Goal: Task Accomplishment & Management: Manage account settings

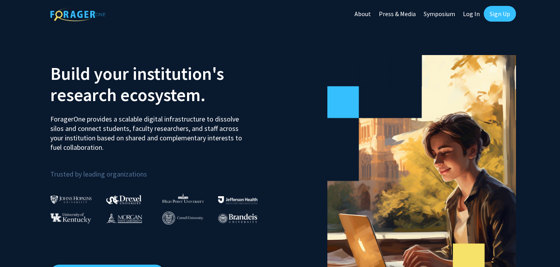
click at [501, 13] on link "Sign Up" at bounding box center [500, 14] width 32 height 16
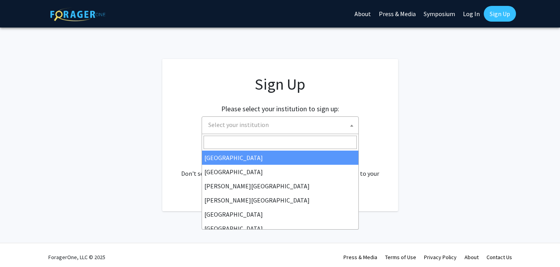
click at [250, 128] on span "Select your institution" at bounding box center [238, 125] width 61 height 8
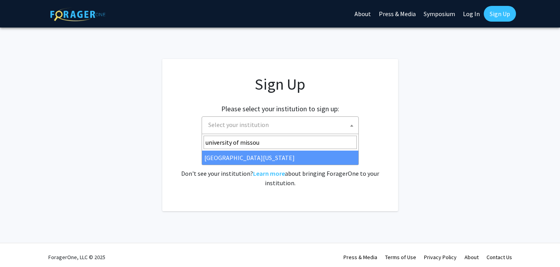
type input "university of missou"
select select "33"
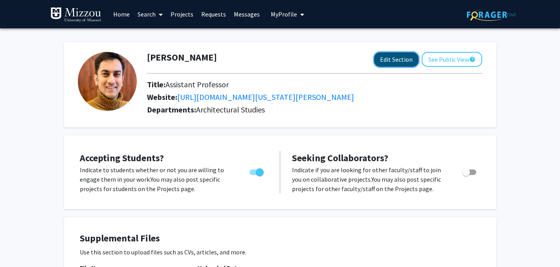
click at [390, 63] on button "Edit Section" at bounding box center [396, 59] width 44 height 15
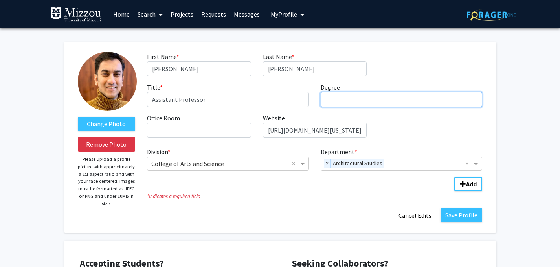
click at [327, 104] on input "Degree required" at bounding box center [402, 99] width 162 height 15
type input "PhD Planning Design and Construction"
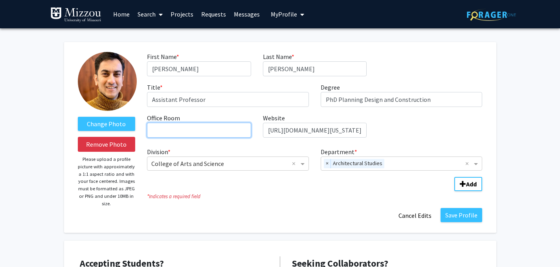
click at [206, 131] on input "Office Room required" at bounding box center [199, 130] width 104 height 15
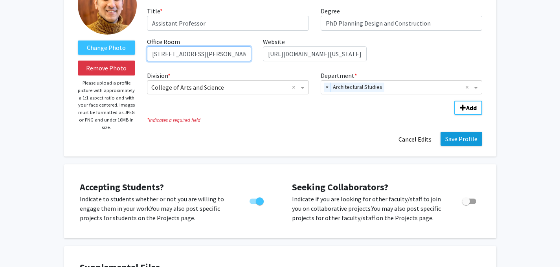
type input "133 Stanley Hall"
click at [457, 139] on button "Save Profile" at bounding box center [461, 139] width 42 height 14
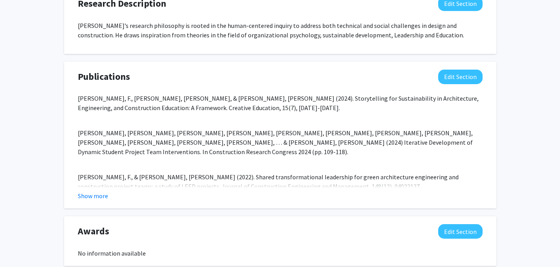
scroll to position [688, 0]
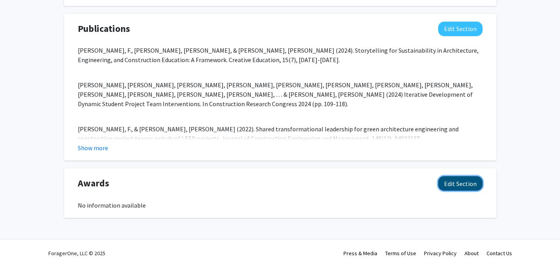
click at [456, 185] on button "Edit Section" at bounding box center [460, 183] width 44 height 15
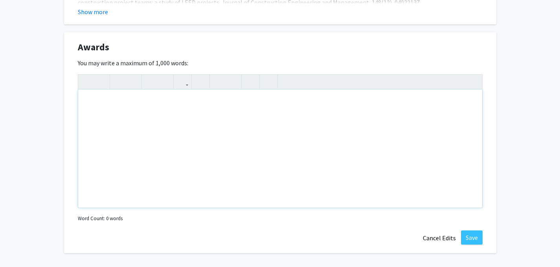
scroll to position [850, 0]
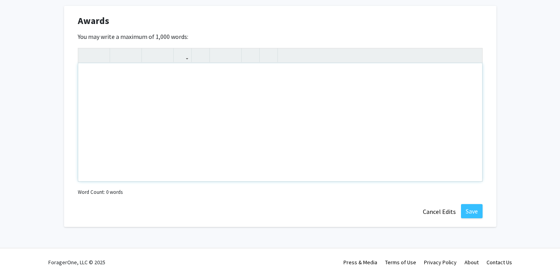
click at [201, 158] on div "Note to users with screen readers: Please deactivate our accessibility plugin f…" at bounding box center [280, 122] width 404 height 118
click at [138, 92] on p "Homer Higbee Internation Education Award MSU" at bounding box center [280, 91] width 388 height 9
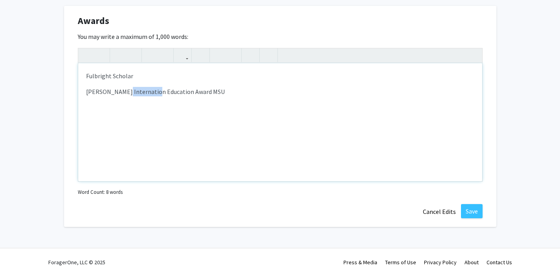
drag, startPoint x: 138, startPoint y: 92, endPoint x: 131, endPoint y: 93, distance: 7.2
click at [131, 93] on p "Homer Higbee Internation Education Award MSU" at bounding box center [280, 91] width 388 height 9
click at [154, 93] on p "Homer Higbee Internation Education Award MSU" at bounding box center [280, 91] width 388 height 9
type textarea "<p>Fulbright Scholar&nbsp;</p><p>Homer Higbee International Education Award MSU…"
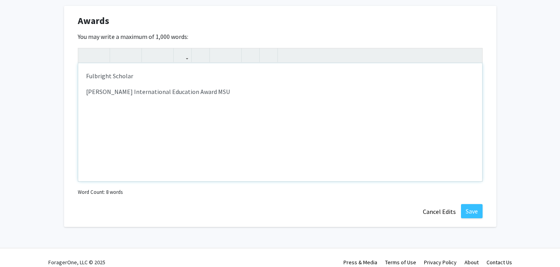
click at [242, 94] on p "Homer Higbee International Education Award MSU" at bounding box center [280, 91] width 388 height 9
click at [474, 216] on button "Save" at bounding box center [472, 211] width 22 height 14
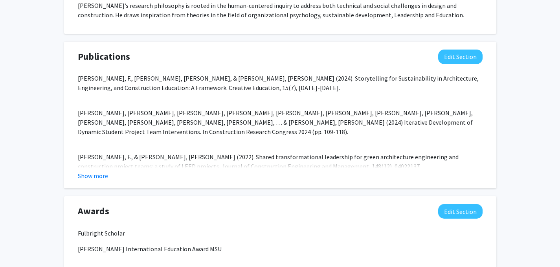
scroll to position [710, 0]
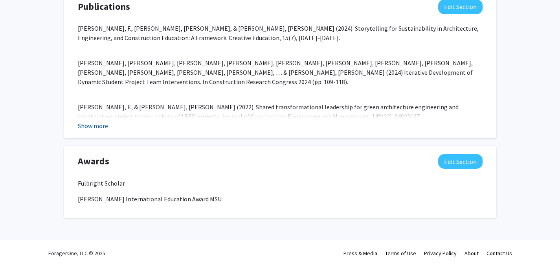
click at [86, 123] on button "Show more" at bounding box center [93, 125] width 30 height 9
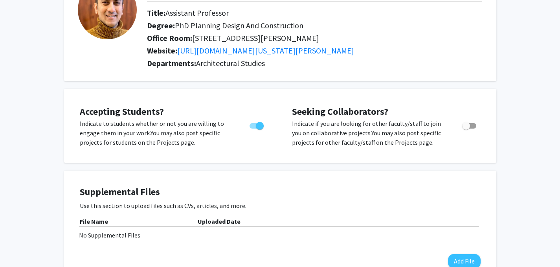
scroll to position [0, 0]
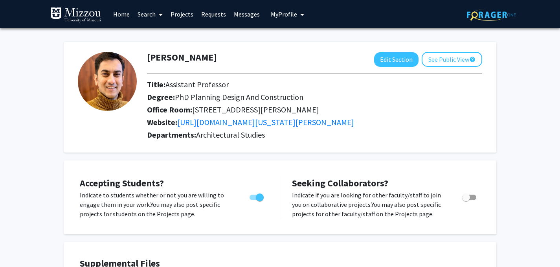
click at [253, 197] on span "Toggle" at bounding box center [256, 197] width 14 height 6
click at [253, 200] on input "Would you like to permit student requests?" at bounding box center [253, 200] width 0 height 0
checkbox input "false"
click at [473, 198] on span "Toggle" at bounding box center [469, 197] width 14 height 6
click at [466, 200] on input "Toggle" at bounding box center [466, 200] width 0 height 0
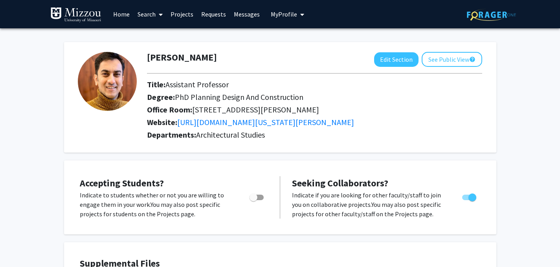
click at [464, 198] on span "Toggle" at bounding box center [469, 197] width 14 height 6
click at [466, 200] on input "Toggle" at bounding box center [466, 200] width 0 height 0
checkbox input "false"
